Goal: Go to known website: Go to known website

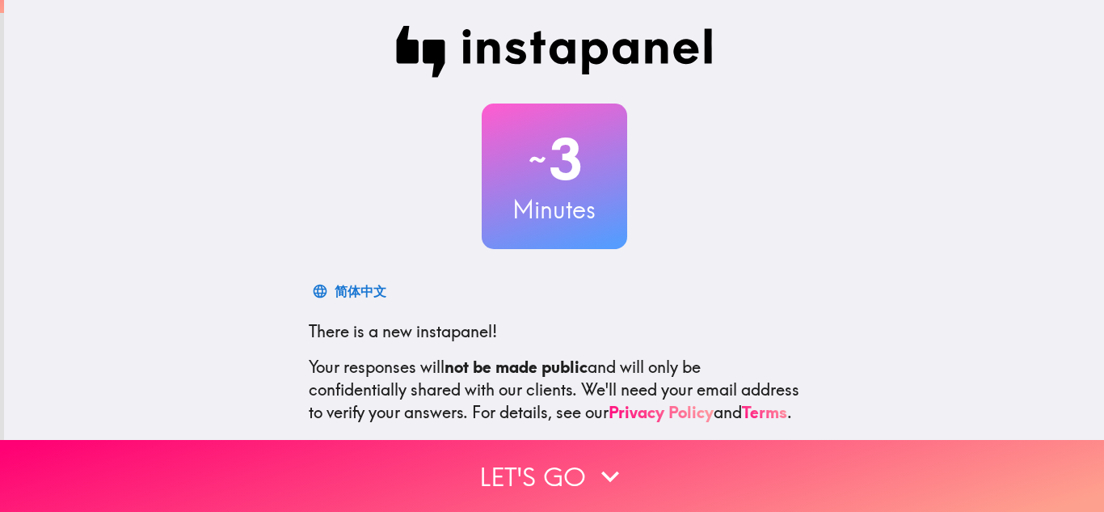
click at [966, 86] on div "~ 3 Minutes 简体中文 There is a new instapanel! Your responses will not be made pub…" at bounding box center [554, 294] width 1100 height 588
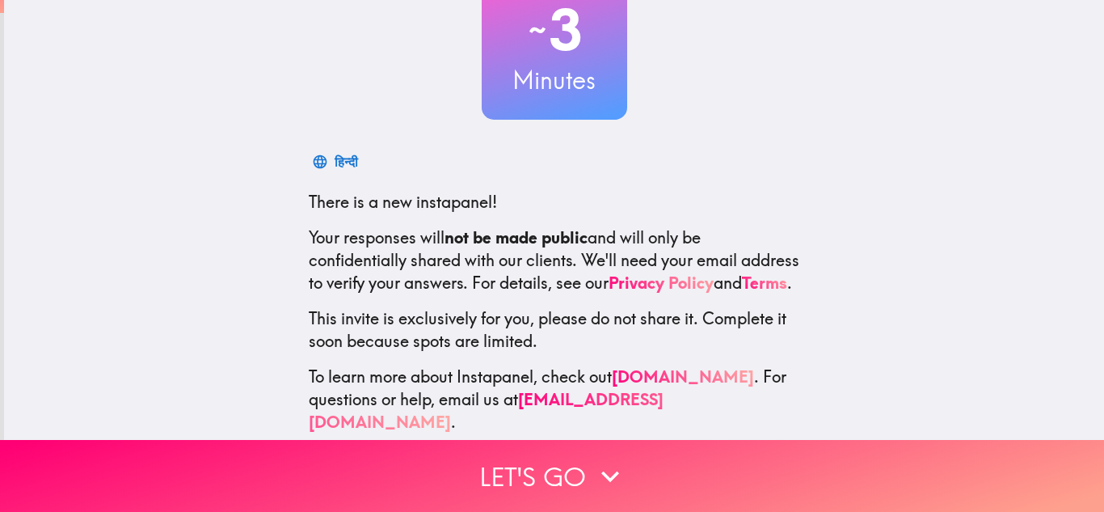
scroll to position [149, 0]
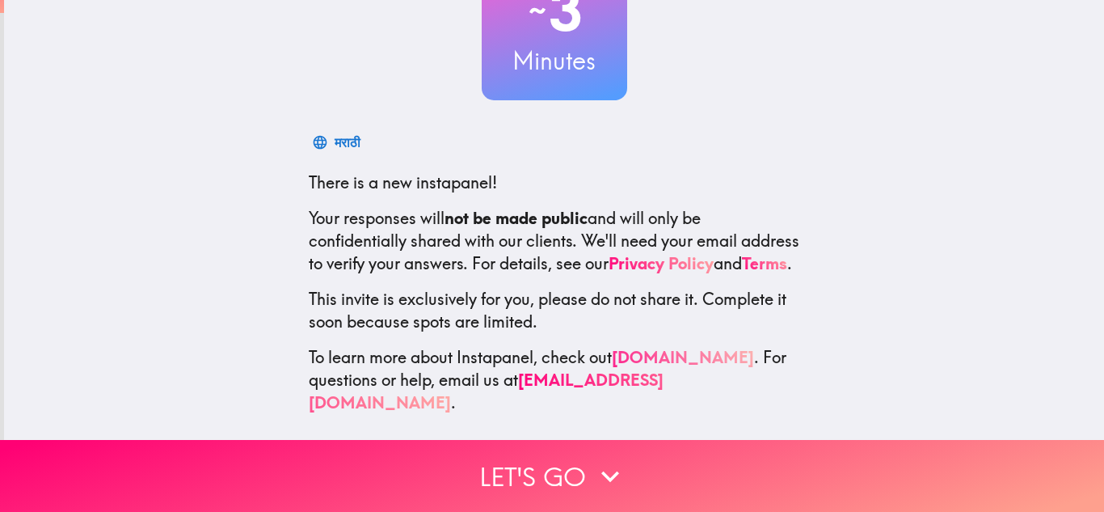
click at [669, 367] on link "[DOMAIN_NAME]" at bounding box center [683, 357] width 142 height 20
